Goal: Find specific page/section: Find specific page/section

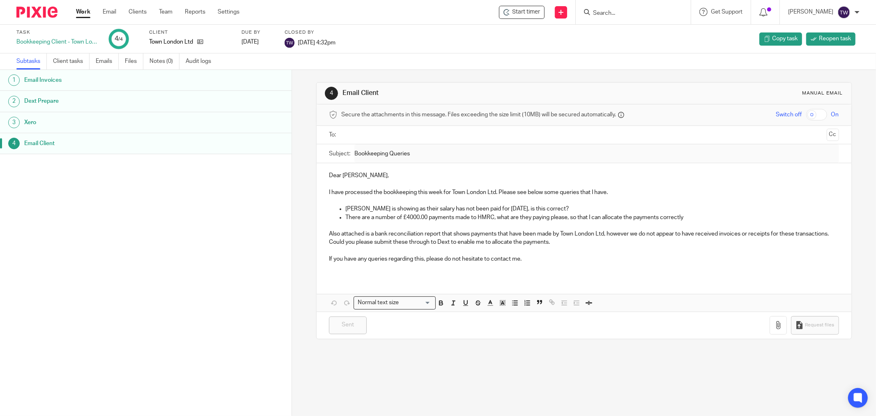
click at [79, 10] on link "Work" at bounding box center [83, 12] width 14 height 8
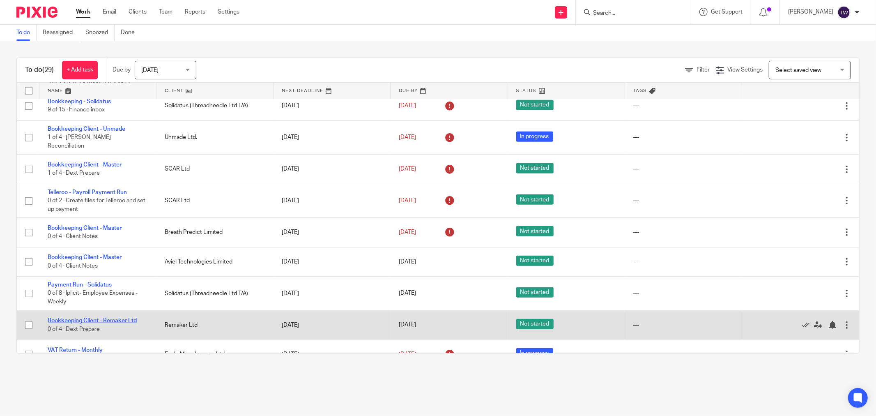
scroll to position [653, 0]
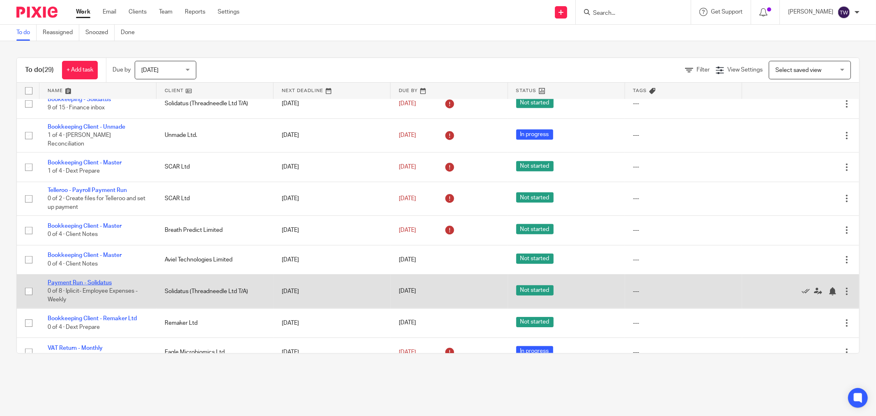
click at [87, 280] on link "Payment Run - Solidatus" at bounding box center [80, 283] width 64 height 6
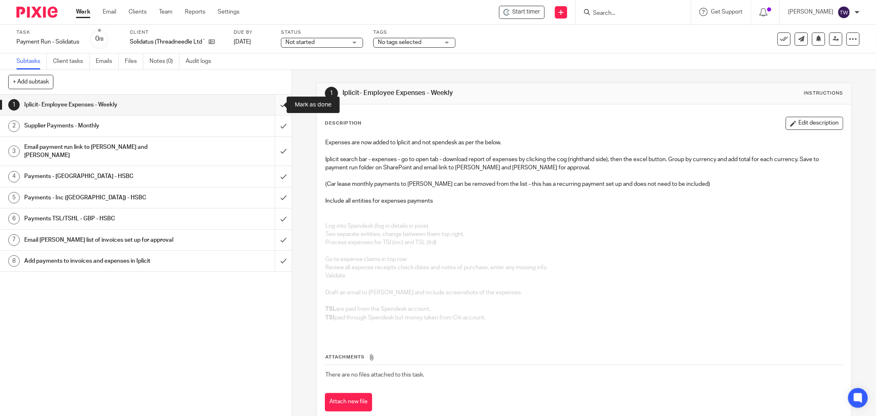
click at [271, 105] on input "submit" at bounding box center [146, 104] width 292 height 21
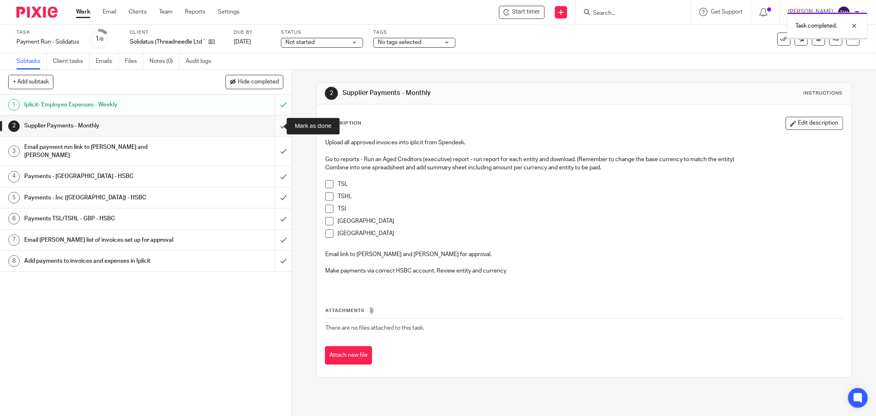
click at [274, 122] on input "submit" at bounding box center [146, 125] width 292 height 21
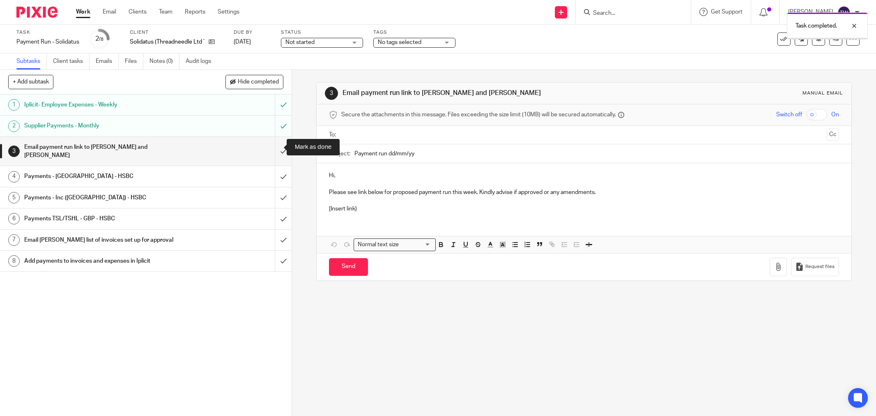
click at [277, 146] on input "submit" at bounding box center [146, 151] width 292 height 29
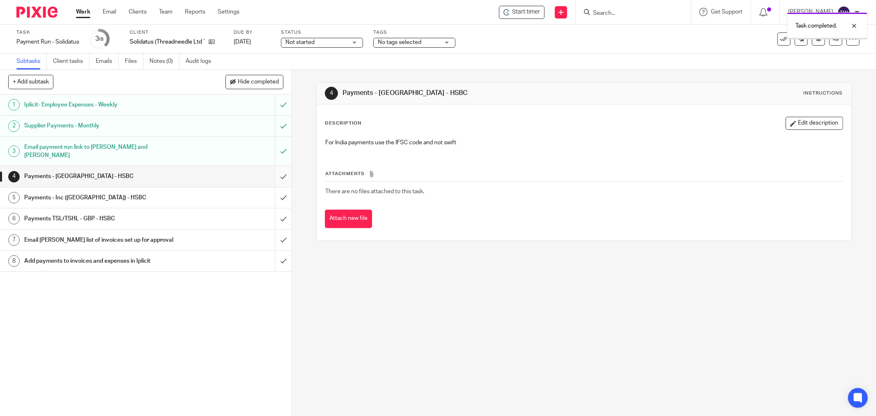
click at [277, 166] on input "submit" at bounding box center [146, 176] width 292 height 21
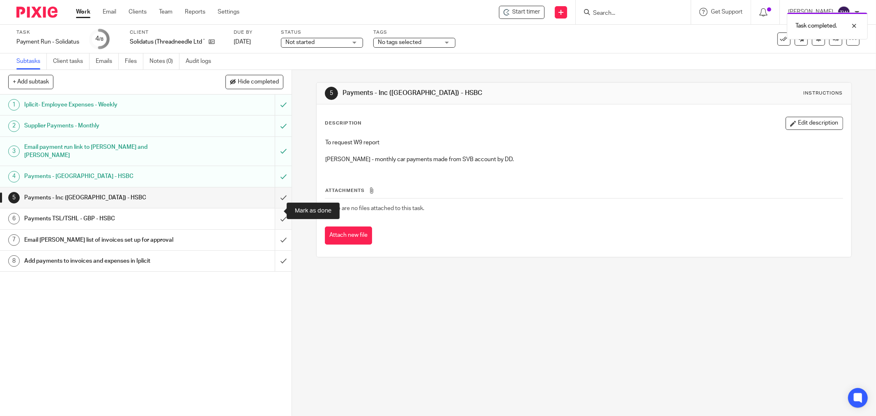
click at [273, 208] on input "submit" at bounding box center [146, 218] width 292 height 21
click at [273, 191] on input "submit" at bounding box center [146, 197] width 292 height 21
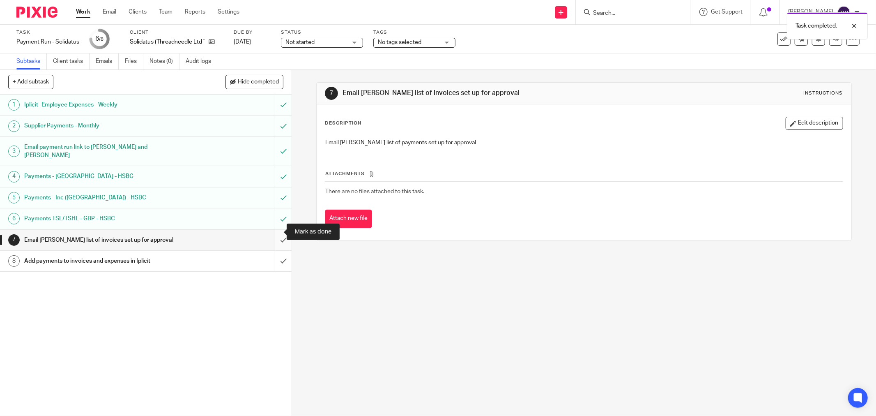
click at [278, 230] on input "submit" at bounding box center [146, 240] width 292 height 21
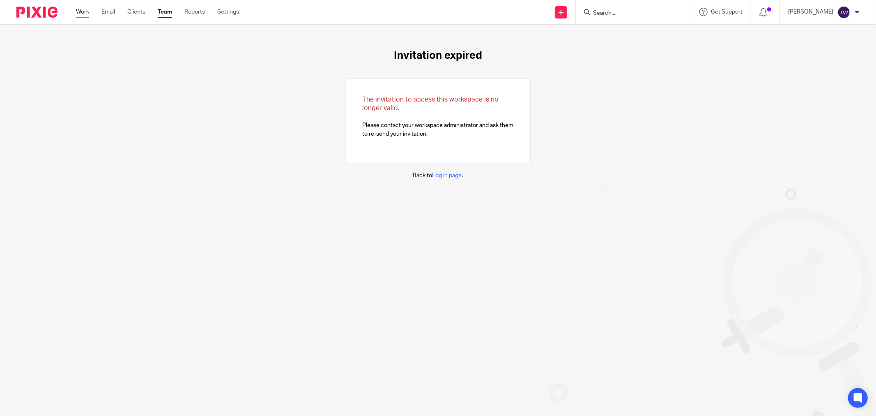
click at [84, 14] on link "Work" at bounding box center [82, 12] width 13 height 8
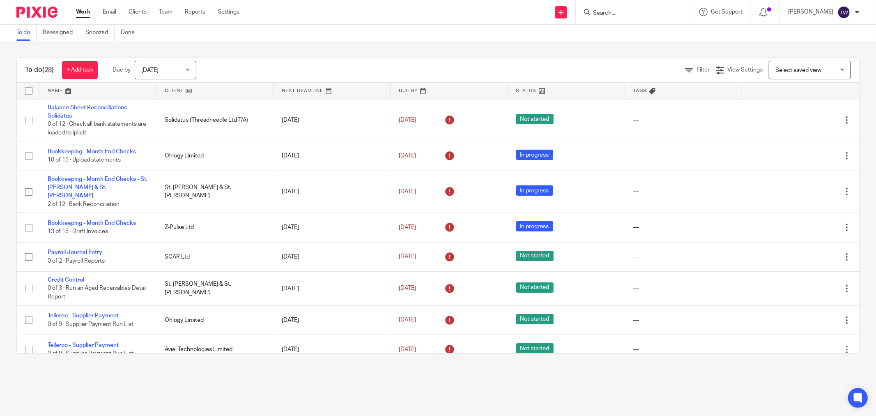
click at [590, 14] on icon at bounding box center [587, 12] width 6 height 6
click at [604, 9] on form at bounding box center [635, 12] width 87 height 10
click at [610, 10] on input "Search" at bounding box center [629, 13] width 74 height 7
type input "aviel"
click at [631, 35] on link at bounding box center [653, 38] width 124 height 25
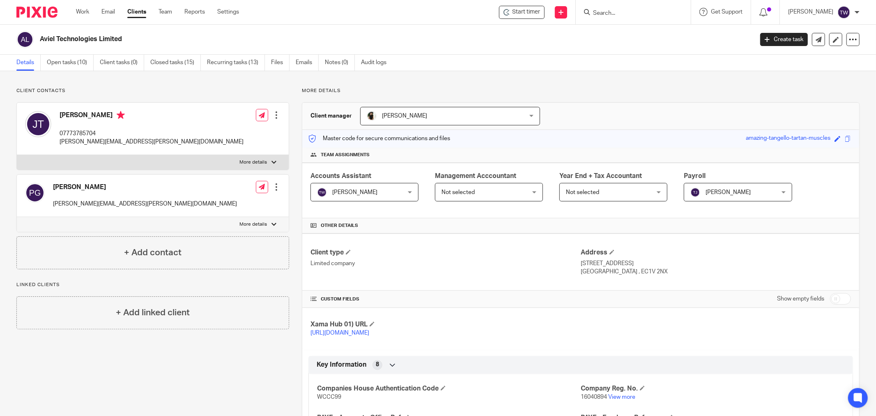
click at [622, 17] on form at bounding box center [635, 12] width 87 height 10
click at [622, 12] on input "Search" at bounding box center [629, 13] width 74 height 7
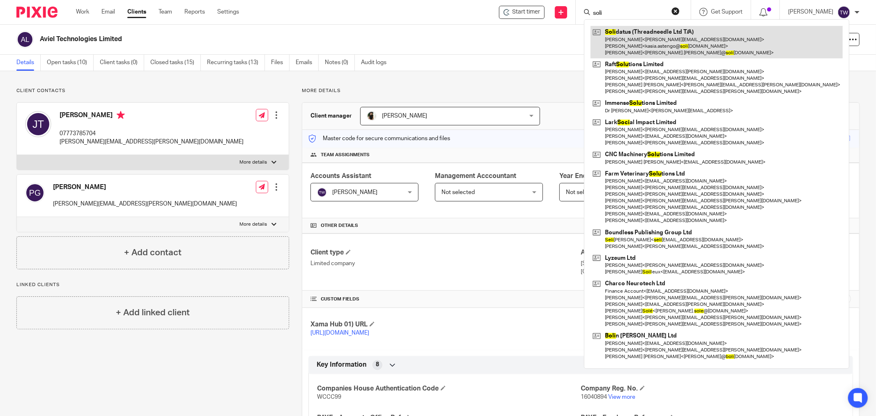
type input "soli"
click at [640, 40] on link at bounding box center [717, 42] width 252 height 32
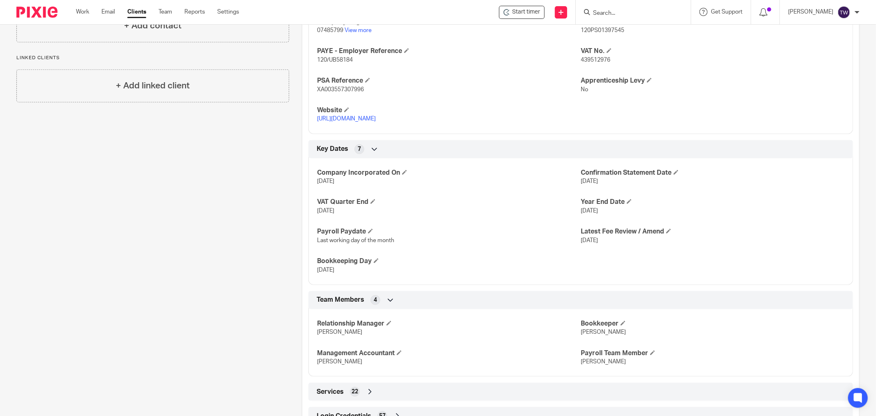
scroll to position [423, 0]
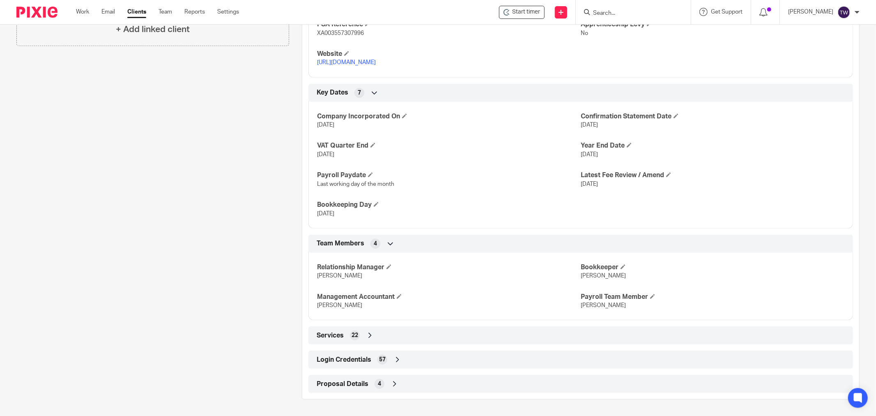
click at [339, 363] on span "Login Credentials" at bounding box center [344, 359] width 55 height 9
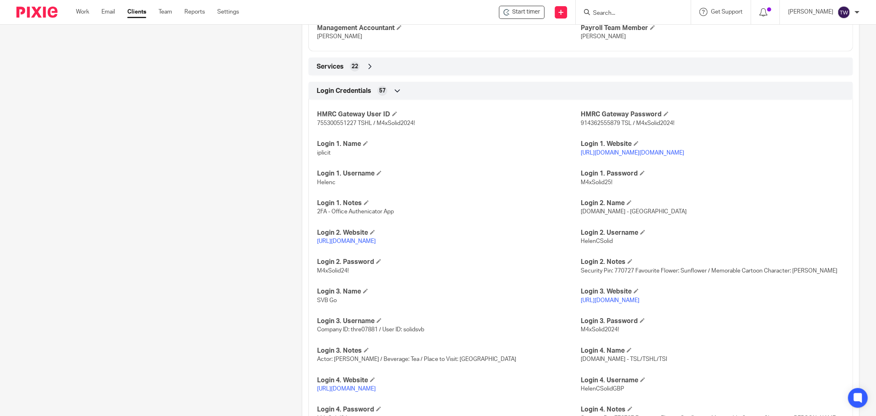
scroll to position [697, 0]
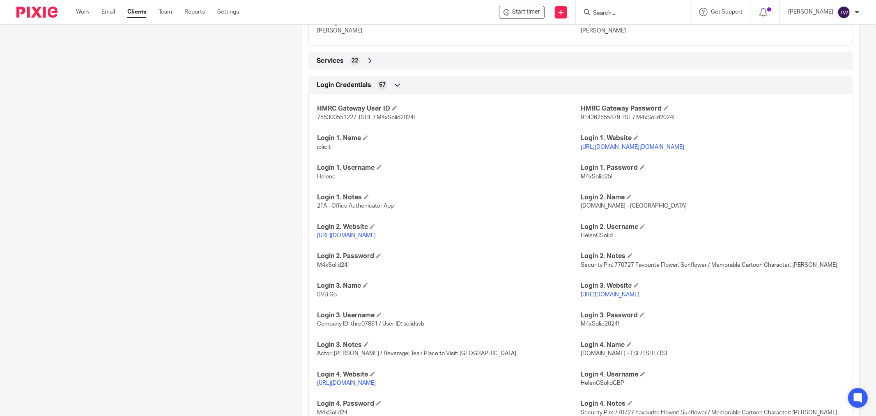
click at [626, 147] on link "[URL][DOMAIN_NAME][DOMAIN_NAME]" at bounding box center [633, 147] width 104 height 6
